Goal: Task Accomplishment & Management: Use online tool/utility

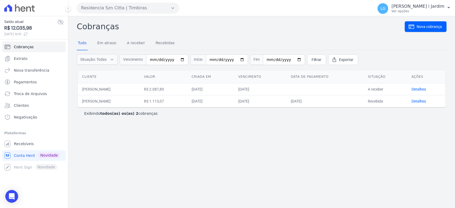
click at [357, 41] on nav "Tudo Em atraso A receber Recebidas" at bounding box center [261, 43] width 369 height 13
click at [204, 146] on div "Cobranças Nova cobrança Tudo Em atraso A receber Recebidas Situação: Todas Em a…" at bounding box center [261, 112] width 386 height 192
click at [154, 47] on link "Recebidas" at bounding box center [164, 43] width 21 height 14
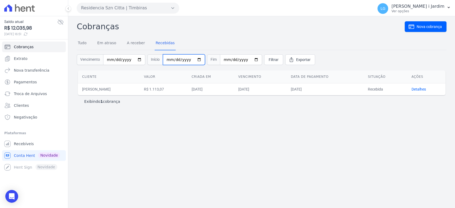
click at [193, 59] on input "date" at bounding box center [184, 59] width 42 height 11
type input "[DATE]"
click at [246, 60] on input "date" at bounding box center [241, 59] width 42 height 11
type input "[DATE]"
click at [267, 56] on link "Filtrar" at bounding box center [273, 59] width 19 height 11
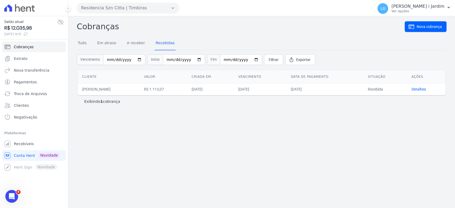
click at [234, 143] on div "Cobranças Nova cobrança Tudo Em atraso A receber Recebidas Vencimento Início 20…" at bounding box center [261, 112] width 386 height 192
click at [275, 134] on div "Cobranças Nova cobrança Tudo Em atraso A receber Recebidas Vencimento Início 20…" at bounding box center [261, 112] width 386 height 192
click at [28, 57] on link "Extrato" at bounding box center [34, 58] width 64 height 11
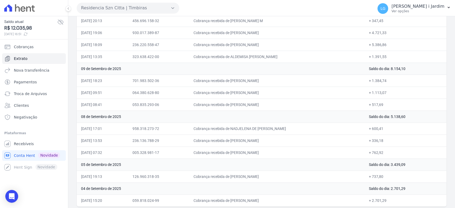
scroll to position [215, 0]
click at [403, 186] on td "Saldo do dia: 2.701,29" at bounding box center [405, 187] width 82 height 12
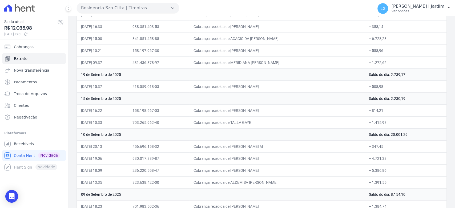
scroll to position [89, 0]
click at [402, 131] on td "Saldo do dia: 20.001,29" at bounding box center [405, 134] width 82 height 12
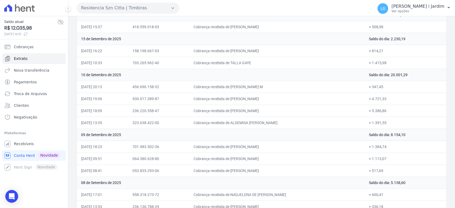
click at [401, 149] on td "+ 1.384,74" at bounding box center [405, 147] width 82 height 12
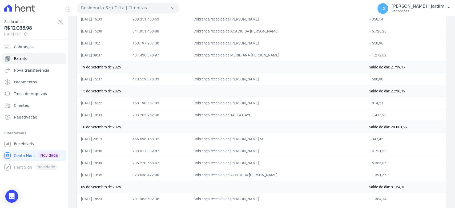
scroll to position [0, 0]
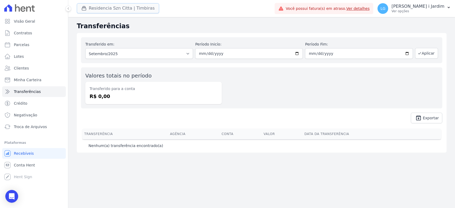
click at [112, 12] on button "Residencia Szn Citta | Timbiras" at bounding box center [118, 8] width 82 height 10
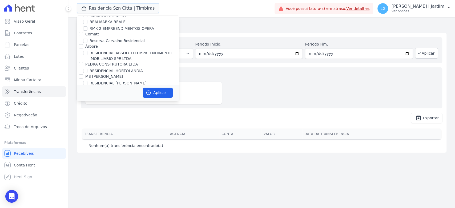
scroll to position [1302, 0]
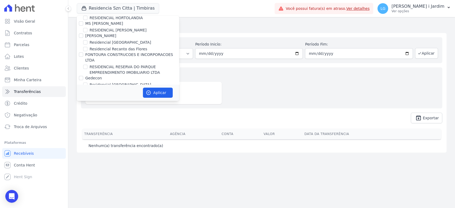
click at [96, 113] on label "Senziani" at bounding box center [93, 115] width 16 height 4
click at [83, 113] on input "Senziani" at bounding box center [81, 115] width 4 height 4
checkbox input "false"
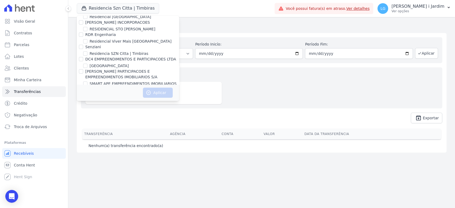
click at [125, 99] on label "SOLAR DOS ARRUDAS 2" at bounding box center [111, 102] width 45 height 6
click at [87, 99] on input "SOLAR DOS ARRUDAS 2" at bounding box center [85, 101] width 4 height 4
checkbox input "true"
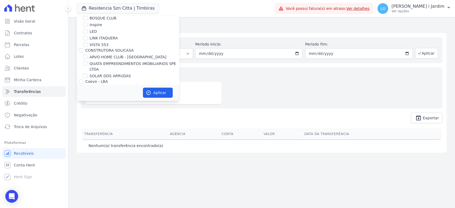
click at [111, 76] on label "SOLAR DOS ARRUDAS" at bounding box center [109, 76] width 41 height 6
click at [87, 76] on input "SOLAR DOS ARRUDAS" at bounding box center [85, 76] width 4 height 4
checkbox input "true"
drag, startPoint x: 167, startPoint y: 91, endPoint x: 167, endPoint y: 95, distance: 4.6
click at [167, 91] on button "Aplicar" at bounding box center [158, 93] width 30 height 10
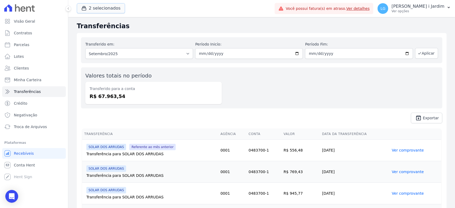
drag, startPoint x: 94, startPoint y: 7, endPoint x: 106, endPoint y: 36, distance: 31.3
click at [94, 7] on button "2 selecionados" at bounding box center [101, 8] width 48 height 10
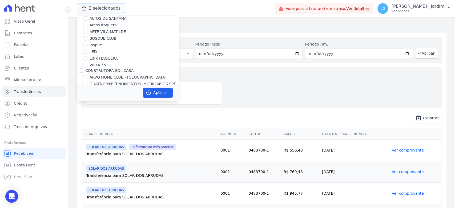
scroll to position [89, 0]
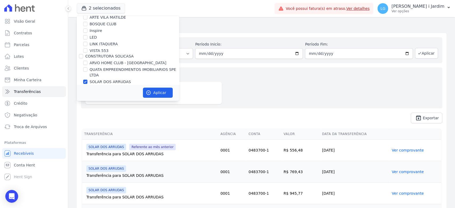
click at [98, 83] on label "SOLAR DOS ARRUDAS" at bounding box center [109, 82] width 41 height 6
click at [87, 83] on input "SOLAR DOS ARRUDAS" at bounding box center [85, 82] width 4 height 4
checkbox input "false"
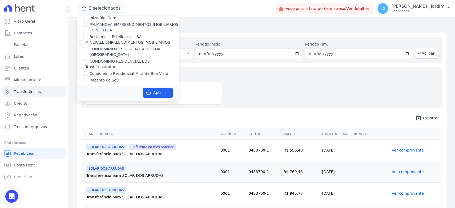
click at [121, 71] on label "Condomínio Residencial Mirante Boa Vista" at bounding box center [128, 74] width 79 height 6
click at [87, 71] on input "Condomínio Residencial Mirante Boa Vista" at bounding box center [85, 73] width 4 height 4
checkbox input "true"
click at [158, 93] on button "Aplicar" at bounding box center [158, 93] width 30 height 10
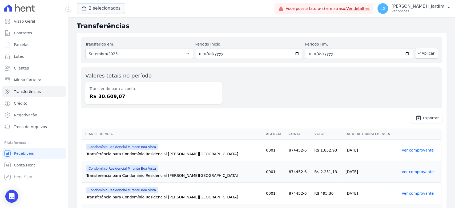
drag, startPoint x: 106, startPoint y: 12, endPoint x: 105, endPoint y: 17, distance: 4.8
click at [106, 12] on button "2 selecionados" at bounding box center [101, 8] width 48 height 10
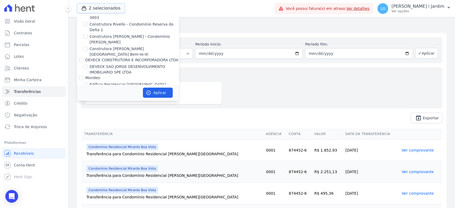
scroll to position [355, 0]
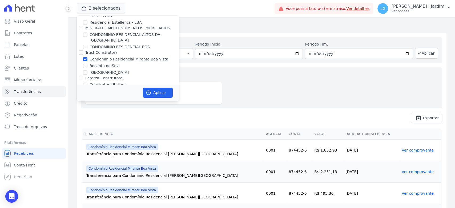
click at [108, 56] on label "Condomínio Residencial Mirante Boa Vista" at bounding box center [128, 59] width 79 height 6
click at [87, 57] on input "Condomínio Residencial Mirante Boa Vista" at bounding box center [85, 59] width 4 height 4
checkbox input "false"
click at [112, 63] on label "Recanto do Sovi" at bounding box center [104, 66] width 30 height 6
click at [87, 64] on input "Recanto do Sovi" at bounding box center [85, 66] width 4 height 4
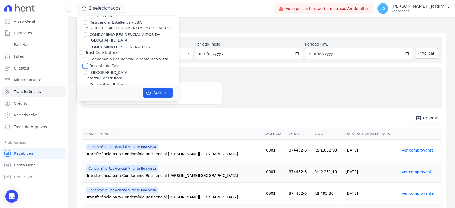
checkbox input "true"
click at [117, 70] on label "[GEOGRAPHIC_DATA]" at bounding box center [108, 73] width 39 height 6
click at [87, 70] on input "[GEOGRAPHIC_DATA]" at bounding box center [85, 72] width 4 height 4
checkbox input "true"
click at [154, 91] on button "Aplicar" at bounding box center [158, 93] width 30 height 10
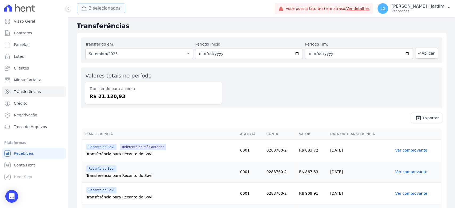
click at [102, 11] on button "3 selecionados" at bounding box center [101, 8] width 48 height 10
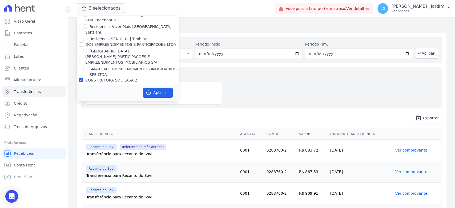
scroll to position [1391, 0]
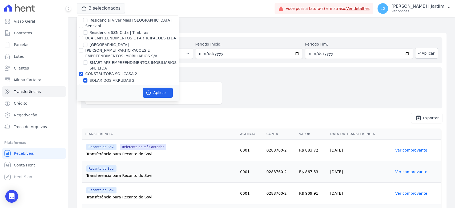
click at [98, 60] on label "SMART APE EMPREENDIMENTOS IMOBILIARIOS SPE LTDA" at bounding box center [133, 65] width 89 height 11
click at [87, 60] on input "SMART APE EMPREENDIMENTOS IMOBILIARIOS SPE LTDA" at bounding box center [85, 62] width 4 height 4
checkbox input "true"
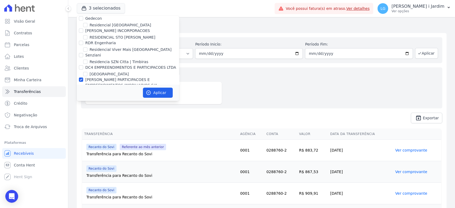
scroll to position [1361, 0]
click at [102, 89] on label "SMART APE EMPREENDIMENTOS IMOBILIARIOS SPE LTDA" at bounding box center [133, 94] width 89 height 11
click at [87, 90] on input "SMART APE EMPREENDIMENTOS IMOBILIARIOS SPE LTDA" at bounding box center [85, 92] width 4 height 4
checkbox input "false"
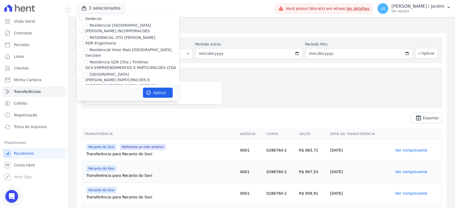
click at [104, 101] on label "CONSTRUTORA SOLICASA 2" at bounding box center [111, 103] width 52 height 4
click at [83, 101] on input "CONSTRUTORA SOLICASA 2" at bounding box center [81, 103] width 4 height 4
checkbox input "false"
click at [98, 4] on button "3 selecionados" at bounding box center [101, 8] width 48 height 10
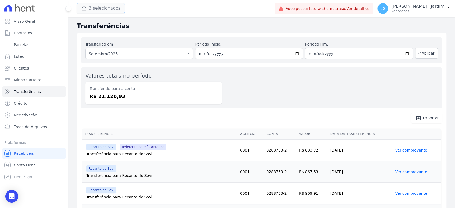
click at [101, 12] on button "3 selecionados" at bounding box center [101, 8] width 48 height 10
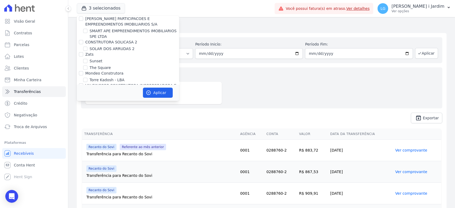
scroll to position [450, 0]
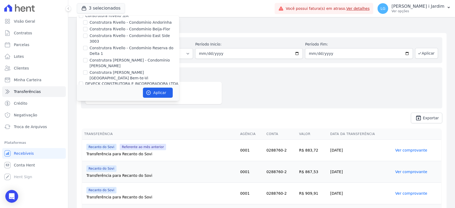
click at [115, 99] on div "Mondeo" at bounding box center [128, 102] width 102 height 6
click at [127, 88] on label "DEVECK SAO JORGE DESENVOLVIMENTO IMOBILIARIO SPE LTDA" at bounding box center [133, 93] width 89 height 11
click at [87, 88] on input "DEVECK SAO JORGE DESENVOLVIMENTO IMOBILIARIO SPE LTDA" at bounding box center [85, 90] width 4 height 4
checkbox input "true"
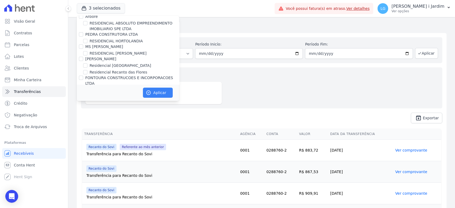
scroll to position [1367, 0]
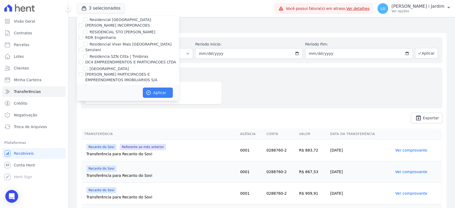
click at [150, 90] on icon "button" at bounding box center [148, 92] width 5 height 5
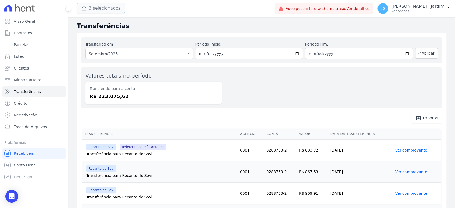
click at [104, 7] on button "3 selecionados" at bounding box center [101, 8] width 48 height 10
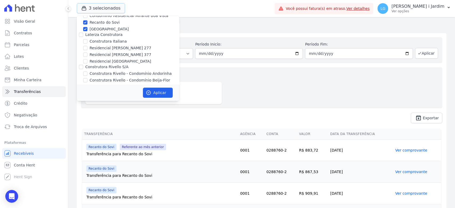
scroll to position [385, 0]
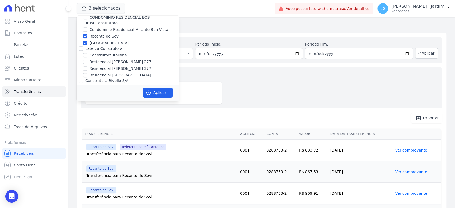
click at [104, 40] on label "[GEOGRAPHIC_DATA]" at bounding box center [108, 43] width 39 height 6
click at [87, 41] on input "[GEOGRAPHIC_DATA]" at bounding box center [85, 43] width 4 height 4
checkbox input "false"
click at [102, 34] on label "Recanto do Sovi" at bounding box center [104, 37] width 30 height 6
click at [87, 34] on input "Recanto do Sovi" at bounding box center [85, 36] width 4 height 4
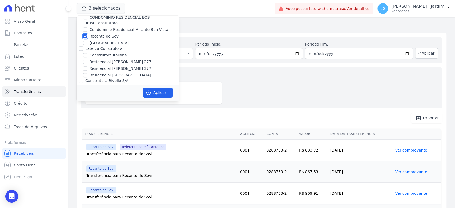
checkbox input "false"
click at [147, 90] on icon "button" at bounding box center [148, 92] width 5 height 5
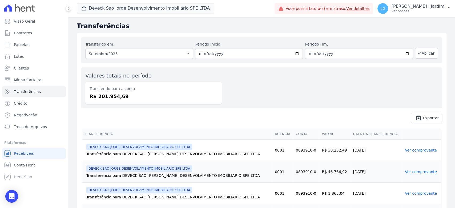
drag, startPoint x: 115, startPoint y: 97, endPoint x: 95, endPoint y: 94, distance: 20.4
click at [94, 94] on dd "R$ 201.954,69" at bounding box center [153, 96] width 128 height 7
click at [260, 84] on div "Valores totais no período Transferido para a conta R$ 201.954,69" at bounding box center [261, 87] width 361 height 41
click at [130, 7] on button "Deveck Sao Jorge Desenvolvimento Imobiliario SPE LTDA" at bounding box center [145, 8] width 137 height 10
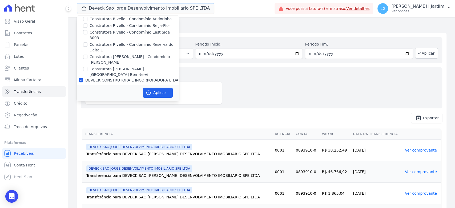
scroll to position [444, 0]
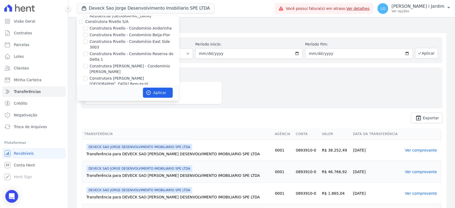
click at [132, 93] on label "DEVECK SAO JORGE DESENVOLVIMENTO IMOBILIARIO SPE LTDA" at bounding box center [133, 98] width 89 height 11
click at [87, 94] on input "DEVECK SAO JORGE DESENVOLVIMENTO IMOBILIARIO SPE LTDA" at bounding box center [85, 96] width 4 height 4
checkbox input "false"
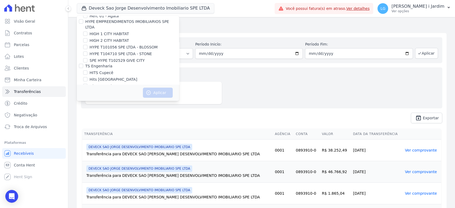
scroll to position [718, 0]
click at [124, 96] on label "Viva Suzano Fase 2 - B01/B02/B03" at bounding box center [121, 99] width 64 height 6
click at [87, 97] on input "Viva Suzano Fase 2 - B01/B02/B03" at bounding box center [85, 99] width 4 height 4
checkbox input "true"
click at [158, 93] on button "Aplicar" at bounding box center [158, 93] width 30 height 10
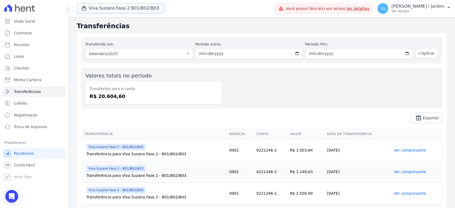
drag, startPoint x: 140, startPoint y: 10, endPoint x: 140, endPoint y: 14, distance: 4.0
click at [140, 10] on button "Viva Suzano Fase 2 B01/B02/B03" at bounding box center [120, 8] width 87 height 10
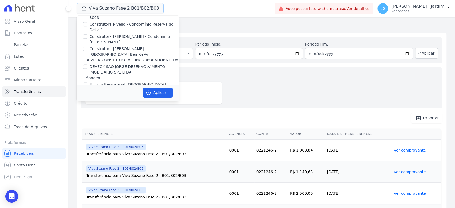
scroll to position [710, 0]
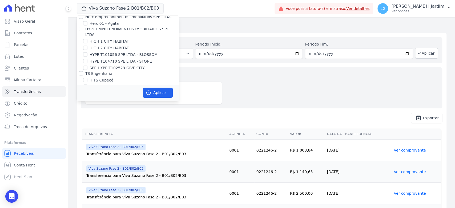
click at [106, 104] on label "Viva Suzano Fase 2 - B01/B02/B03" at bounding box center [121, 107] width 64 height 6
click at [87, 105] on input "Viva Suzano Fase 2 - B01/B02/B03" at bounding box center [85, 107] width 4 height 4
checkbox input "false"
click at [107, 66] on div "Trapisa Engenharia Acaiá Residencial Icatu Residencial PORTO5 INVESTIMENTOS IMO…" at bounding box center [128, 74] width 102 height 1536
click at [109, 111] on label "Viva Suzano Fase 2 - B04/B05" at bounding box center [116, 114] width 55 height 6
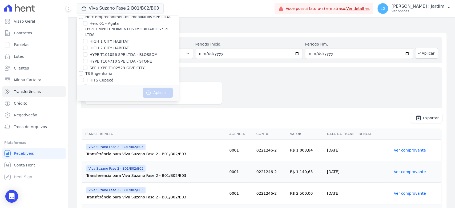
click at [87, 111] on input "Viva Suzano Fase 2 - B04/B05" at bounding box center [85, 113] width 4 height 4
checkbox input "true"
click at [169, 91] on button "Aplicar" at bounding box center [158, 93] width 30 height 10
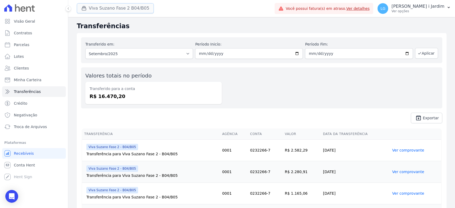
click at [106, 6] on button "Viva Suzano Fase 2 B04/B05" at bounding box center [115, 8] width 77 height 10
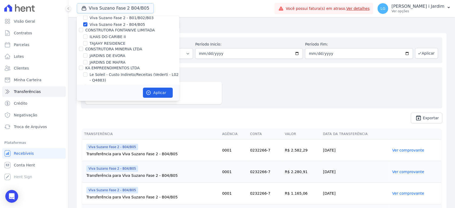
scroll to position [740, 0]
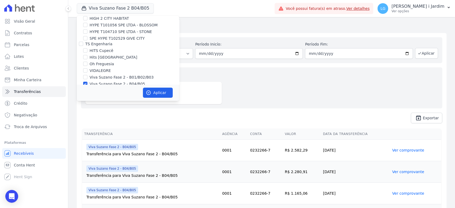
click at [105, 87] on label "CONSTRUTORA FONTANIVE LIMITADA" at bounding box center [120, 89] width 70 height 4
click at [83, 87] on input "CONSTRUTORA FONTANIVE LIMITADA" at bounding box center [81, 89] width 4 height 4
checkbox input "true"
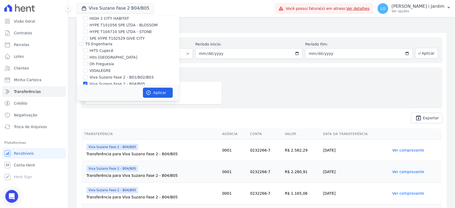
click at [107, 87] on label "CONSTRUTORA FONTANIVE LIMITADA" at bounding box center [120, 89] width 70 height 4
click at [83, 87] on input "CONSTRUTORA FONTANIVE LIMITADA" at bounding box center [81, 89] width 4 height 4
checkbox input "false"
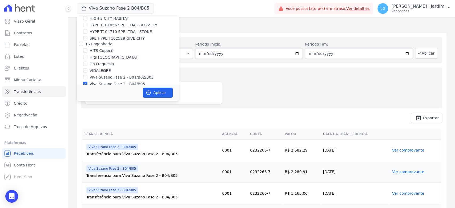
click at [107, 81] on label "Viva Suzano Fase 2 - B04/B05" at bounding box center [116, 84] width 55 height 6
click at [87, 82] on input "Viva Suzano Fase 2 - B04/B05" at bounding box center [85, 84] width 4 height 4
checkbox input "false"
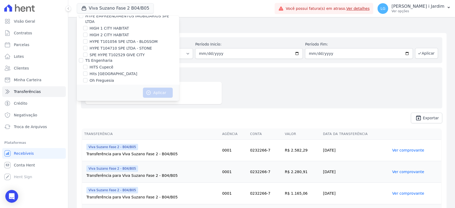
scroll to position [710, 0]
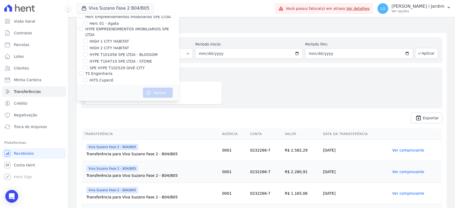
click at [104, 91] on label "Oh Freguesia" at bounding box center [101, 94] width 25 height 6
click at [87, 91] on input "Oh Freguesia" at bounding box center [85, 93] width 4 height 4
checkbox input "true"
click at [162, 89] on button "Aplicar" at bounding box center [158, 93] width 30 height 10
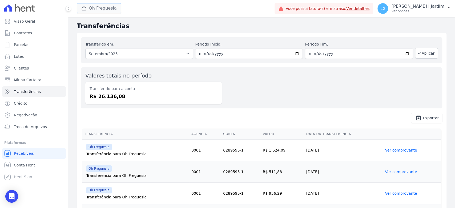
click at [104, 5] on button "Oh Freguesia" at bounding box center [99, 8] width 44 height 10
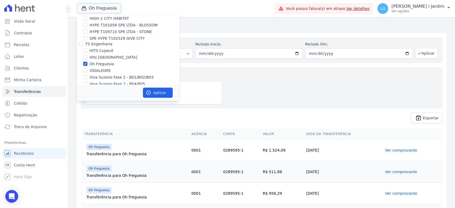
scroll to position [680, 0]
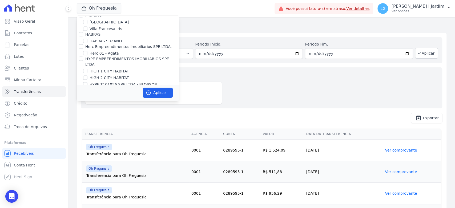
click at [101, 120] on label "Oh Freguesia" at bounding box center [101, 123] width 25 height 6
click at [87, 121] on input "Oh Freguesia" at bounding box center [85, 123] width 4 height 4
checkbox input "false"
click at [107, 114] on label "Hits [GEOGRAPHIC_DATA]" at bounding box center [113, 117] width 48 height 6
click at [87, 114] on input "Hits [GEOGRAPHIC_DATA]" at bounding box center [85, 116] width 4 height 4
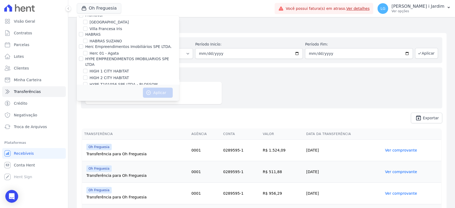
checkbox input "true"
click at [165, 88] on button "Aplicar" at bounding box center [158, 93] width 30 height 10
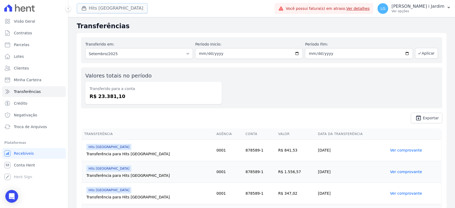
click at [128, 7] on button "Hits [GEOGRAPHIC_DATA]" at bounding box center [112, 8] width 71 height 10
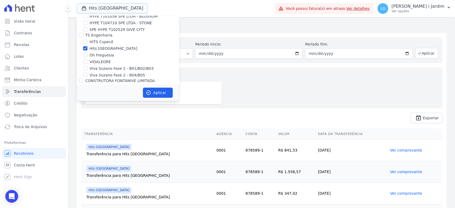
scroll to position [710, 0]
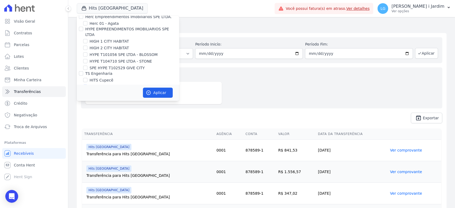
click at [115, 84] on label "Hits [GEOGRAPHIC_DATA]" at bounding box center [113, 87] width 48 height 6
click at [87, 85] on input "Hits [GEOGRAPHIC_DATA]" at bounding box center [85, 87] width 4 height 4
checkbox input "false"
drag, startPoint x: 106, startPoint y: 54, endPoint x: 112, endPoint y: 58, distance: 6.7
click at [106, 97] on label "VIDALEGRE" at bounding box center [99, 100] width 21 height 6
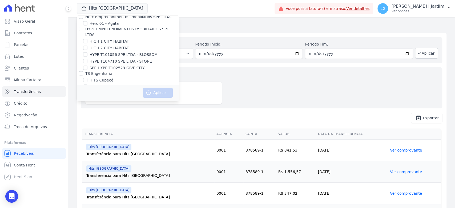
click at [87, 98] on input "VIDALEGRE" at bounding box center [85, 100] width 4 height 4
checkbox input "true"
click at [152, 95] on button "Aplicar" at bounding box center [158, 93] width 30 height 10
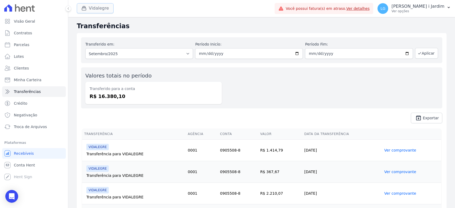
click at [104, 7] on button "Vidalegre" at bounding box center [95, 8] width 37 height 10
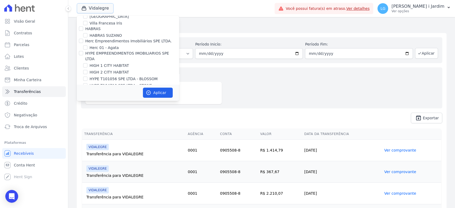
scroll to position [740, 0]
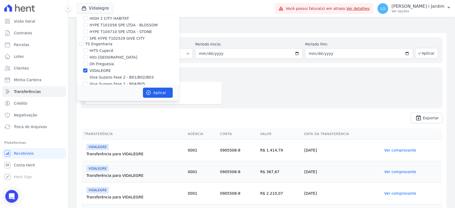
click at [94, 68] on label "VIDALEGRE" at bounding box center [99, 71] width 21 height 6
click at [87, 68] on input "VIDALEGRE" at bounding box center [85, 70] width 4 height 4
checkbox input "false"
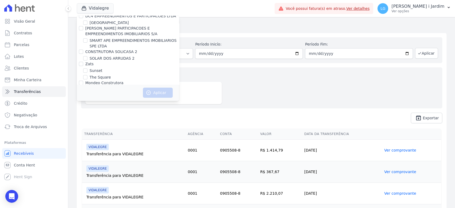
click at [105, 93] on label "VALEINCORP CONSTRUTORA INCORPORADORA E NEGOCIOS IMOBILIARIOS LTDA" at bounding box center [130, 98] width 91 height 10
click at [83, 93] on input "VALEINCORP CONSTRUTORA INCORPORADORA E NEGOCIOS IMOBILIARIOS LTDA" at bounding box center [81, 95] width 4 height 4
checkbox input "true"
click at [154, 95] on button "Aplicar" at bounding box center [158, 93] width 30 height 10
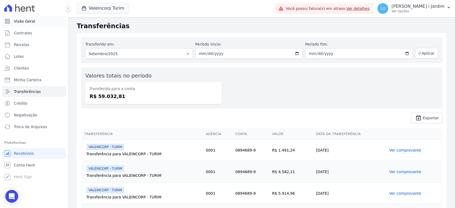
click at [32, 23] on span "Visão Geral" at bounding box center [24, 21] width 21 height 5
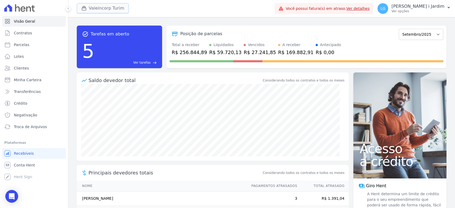
click at [100, 7] on button "Valeincorp Turim" at bounding box center [103, 8] width 52 height 10
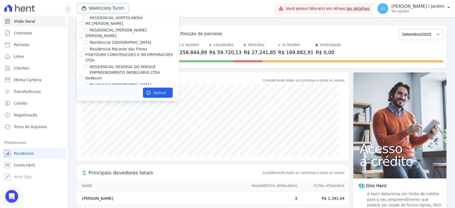
scroll to position [1420, 0]
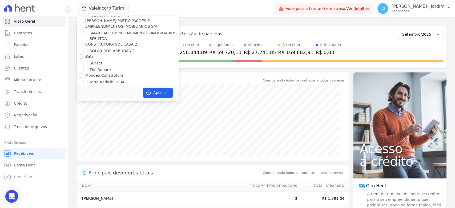
click at [104, 85] on label "VALEINCORP CONSTRUTORA INCORPORADORA E NEGOCIOS IMOBILIARIOS LTDA" at bounding box center [130, 90] width 91 height 10
click at [83, 85] on input "VALEINCORP CONSTRUTORA INCORPORADORA E NEGOCIOS IMOBILIARIOS LTDA" at bounding box center [81, 87] width 4 height 4
checkbox input "false"
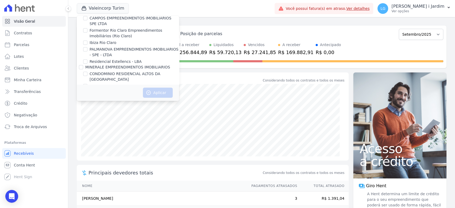
click at [109, 59] on label "Residencial Estellencs - LBA" at bounding box center [115, 62] width 52 height 6
click at [87, 59] on input "Residencial Estellencs - LBA" at bounding box center [85, 61] width 4 height 4
checkbox input "true"
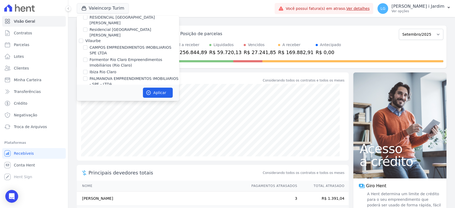
scroll to position [286, 0]
click at [154, 88] on button "Aplicar" at bounding box center [158, 93] width 30 height 10
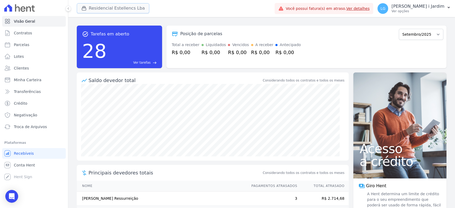
click at [94, 10] on button "Residencial Estellencs Lba" at bounding box center [113, 8] width 72 height 10
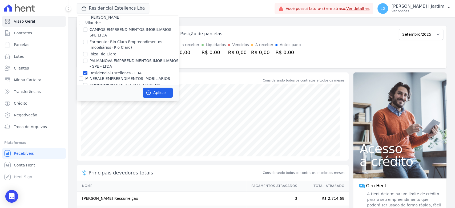
scroll to position [328, 0]
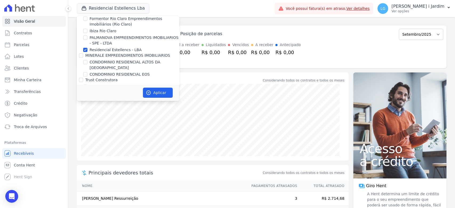
click at [105, 47] on label "Residencial Estellencs - LBA" at bounding box center [115, 50] width 52 height 6
click at [87, 48] on input "Residencial Estellencs - LBA" at bounding box center [85, 50] width 4 height 4
checkbox input "false"
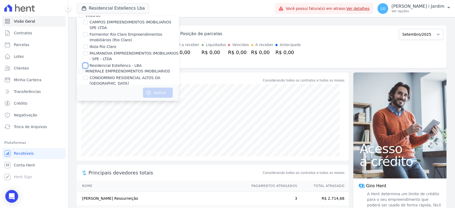
scroll to position [298, 0]
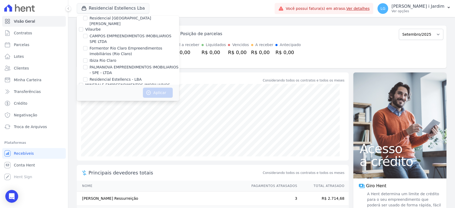
click at [127, 46] on label "Formentor Rio Claro Empreendimentos Imobiliários (Rio Claro)" at bounding box center [133, 51] width 89 height 11
click at [87, 46] on input "Formentor Rio Claro Empreendimentos Imobiliários (Rio Claro)" at bounding box center [85, 48] width 4 height 4
checkbox input "true"
click at [163, 89] on button "Aplicar" at bounding box center [158, 93] width 30 height 10
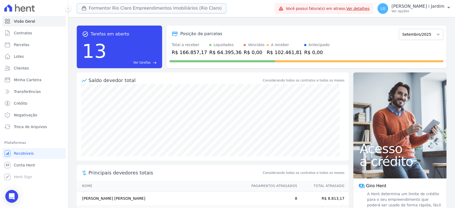
click at [108, 10] on button "Formentor Rio Claro Empreendimentos Imobiliários (Rio Claro)" at bounding box center [151, 8] width 149 height 10
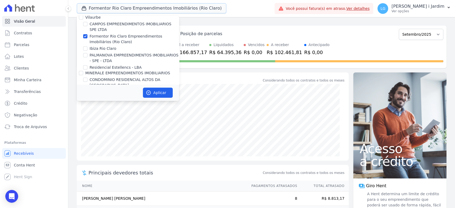
scroll to position [296, 0]
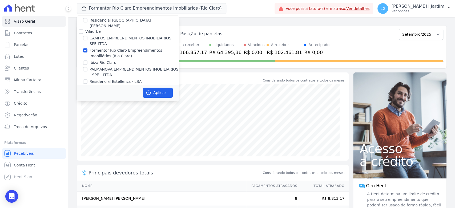
click at [101, 48] on label "Formentor Rio Claro Empreendimentos Imobiliários (Rio Claro)" at bounding box center [133, 53] width 89 height 11
click at [87, 48] on input "Formentor Rio Claro Empreendimentos Imobiliários (Rio Claro)" at bounding box center [85, 50] width 4 height 4
checkbox input "false"
click at [105, 60] on label "Ibiza Rio Claro" at bounding box center [102, 63] width 27 height 6
click at [87, 60] on input "Ibiza Rio Claro" at bounding box center [85, 62] width 4 height 4
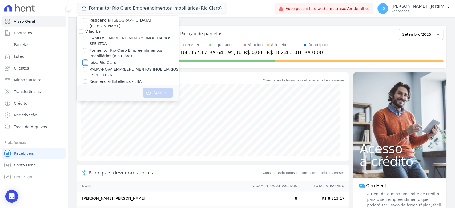
checkbox input "true"
click at [148, 89] on button "Aplicar" at bounding box center [158, 93] width 30 height 10
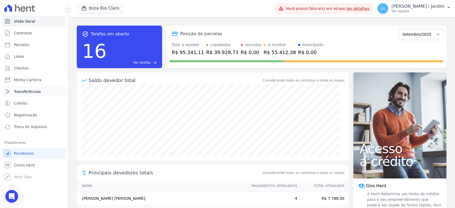
click at [30, 93] on span "Transferências" at bounding box center [27, 91] width 27 height 5
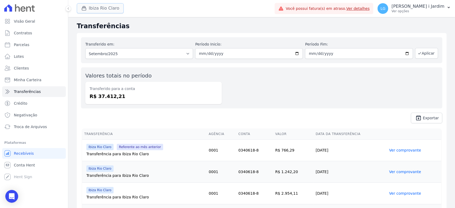
click at [108, 6] on button "Ibiza Rio Claro" at bounding box center [100, 8] width 47 height 10
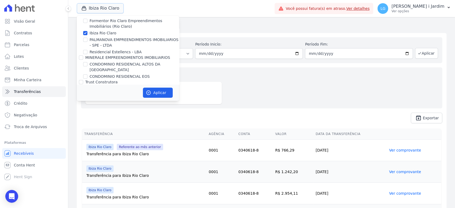
scroll to position [296, 0]
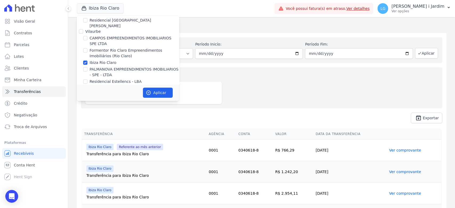
click at [105, 60] on label "Ibiza Rio Claro" at bounding box center [102, 63] width 27 height 6
click at [87, 60] on input "Ibiza Rio Claro" at bounding box center [85, 62] width 4 height 4
checkbox input "false"
click at [107, 67] on label "PALMANOVA EMPREENDIMENTOS IMOBILIARIOS - SPE - LTDA" at bounding box center [133, 72] width 89 height 11
click at [87, 67] on input "PALMANOVA EMPREENDIMENTOS IMOBILIARIOS - SPE - LTDA" at bounding box center [85, 69] width 4 height 4
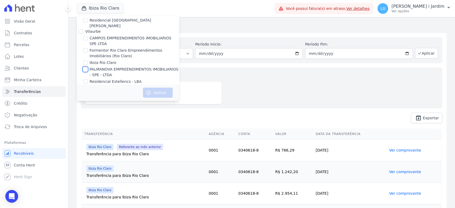
checkbox input "true"
click at [164, 95] on button "Aplicar" at bounding box center [158, 93] width 30 height 10
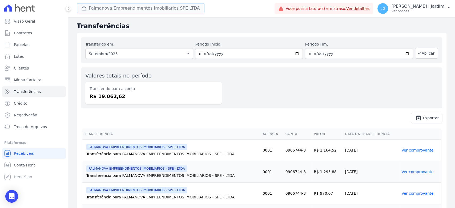
click at [152, 8] on button "Palmanova Empreendimentos Imobiliarios SPE LTDA" at bounding box center [141, 8] width 128 height 10
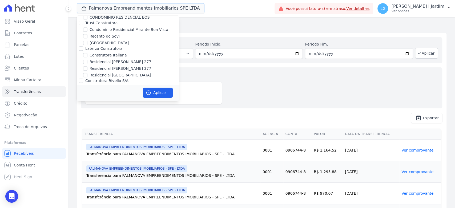
scroll to position [325, 0]
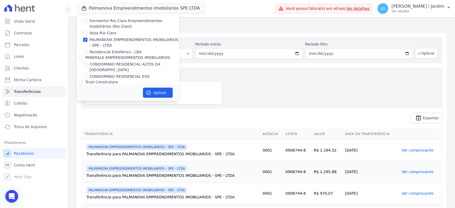
click at [102, 37] on label "PALMANOVA EMPREENDIMENTOS IMOBILIARIOS - SPE - LTDA" at bounding box center [133, 42] width 89 height 11
click at [87, 38] on input "PALMANOVA EMPREENDIMENTOS IMOBILIARIOS - SPE - LTDA" at bounding box center [85, 40] width 4 height 4
checkbox input "false"
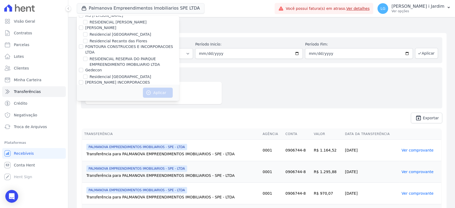
scroll to position [1300, 0]
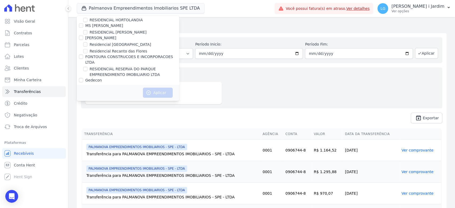
click at [113, 96] on label "RESIDENCIAL STO [PERSON_NAME]" at bounding box center [122, 99] width 66 height 6
click at [87, 97] on input "RESIDENCIAL STO [PERSON_NAME]" at bounding box center [85, 99] width 4 height 4
checkbox input "true"
click at [151, 92] on icon "button" at bounding box center [148, 92] width 5 height 5
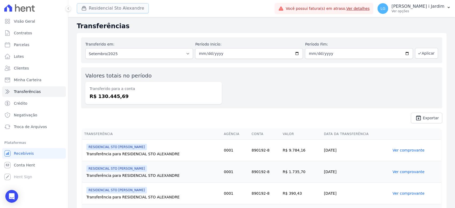
click at [124, 11] on button "Residencial Sto Alexandre" at bounding box center [113, 8] width 72 height 10
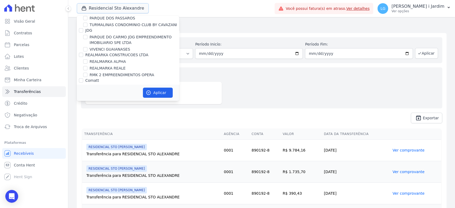
scroll to position [1272, 0]
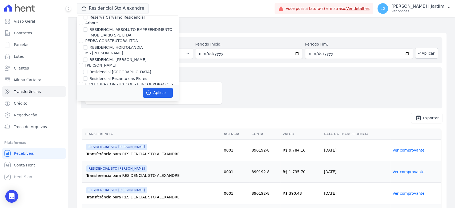
click at [118, 118] on label "[PERSON_NAME] INCORPORACOES" at bounding box center [117, 120] width 64 height 4
click at [83, 118] on input "[PERSON_NAME] INCORPORACOES" at bounding box center [81, 120] width 4 height 4
checkbox input "false"
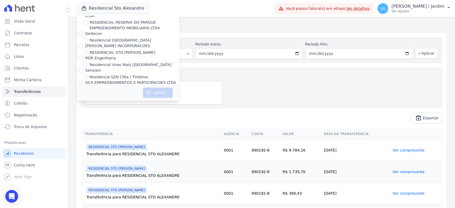
click at [105, 93] on label "[PERSON_NAME] PARTICIPACOES E EMPREENDIMENTOS IMOBILIARIOS S/A" at bounding box center [121, 98] width 72 height 10
click at [83, 93] on input "[PERSON_NAME] PARTICIPACOES E EMPREENDIMENTOS IMOBILIARIOS S/A" at bounding box center [81, 95] width 4 height 4
checkbox input "true"
click at [156, 92] on button "Aplicar" at bounding box center [158, 93] width 30 height 10
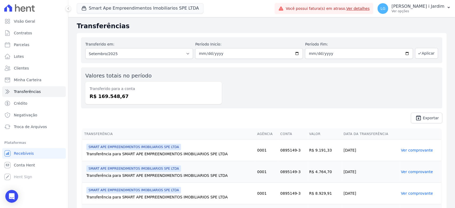
drag, startPoint x: 230, startPoint y: 115, endPoint x: 261, endPoint y: 120, distance: 31.1
click at [230, 115] on span "unarchive Exportar" at bounding box center [261, 118] width 361 height 11
